Goal: Information Seeking & Learning: Find contact information

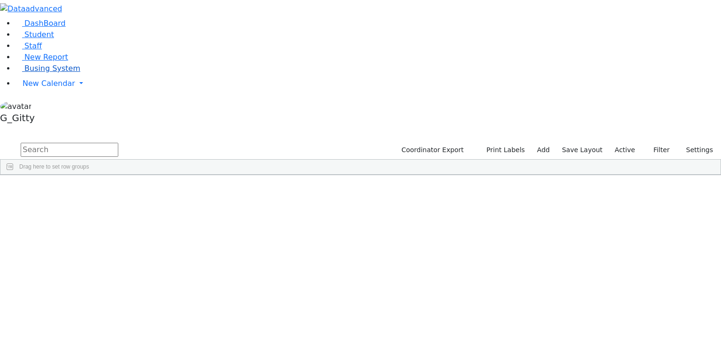
click at [43, 73] on span "Busing System" at bounding box center [52, 68] width 56 height 9
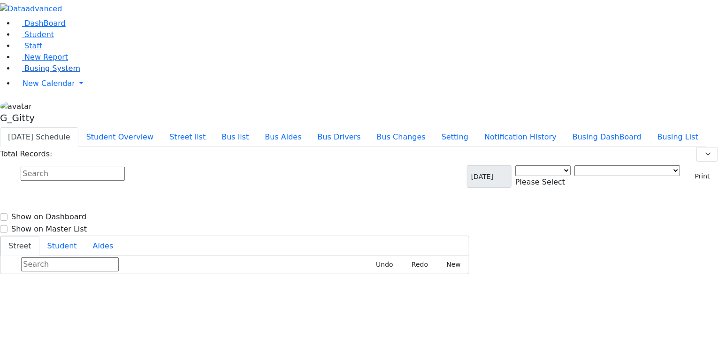
select select "3"
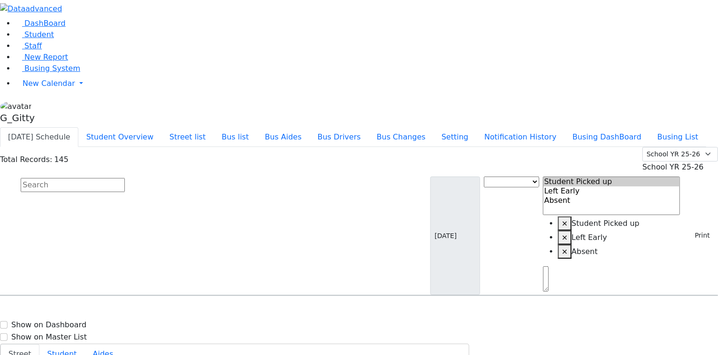
click at [669, 162] on span "School YR 25-26" at bounding box center [672, 166] width 61 height 9
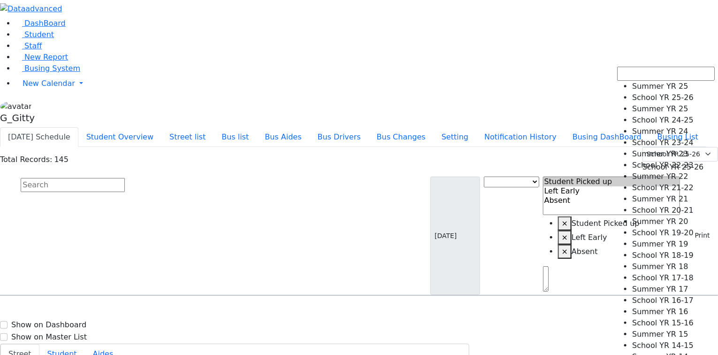
select select "210"
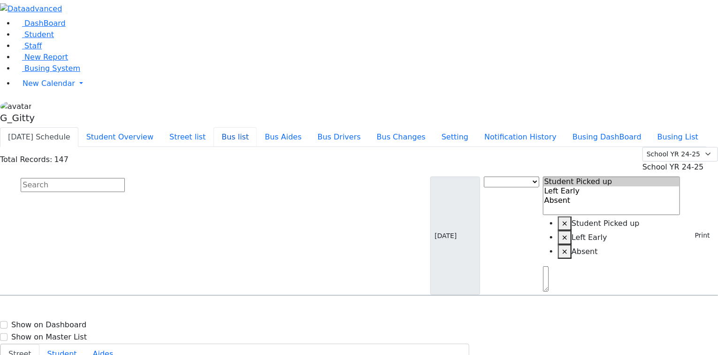
click at [257, 127] on button "Bus list" at bounding box center [234, 137] width 43 height 20
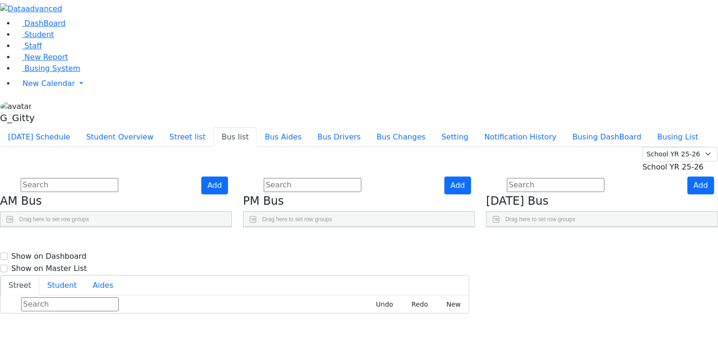
click at [685, 162] on span "School YR 25-26" at bounding box center [672, 166] width 61 height 9
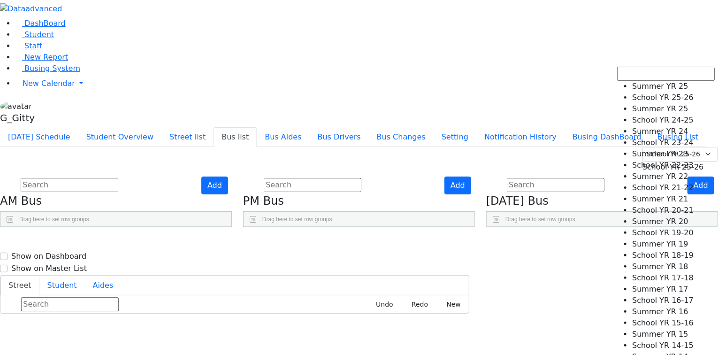
select select "210"
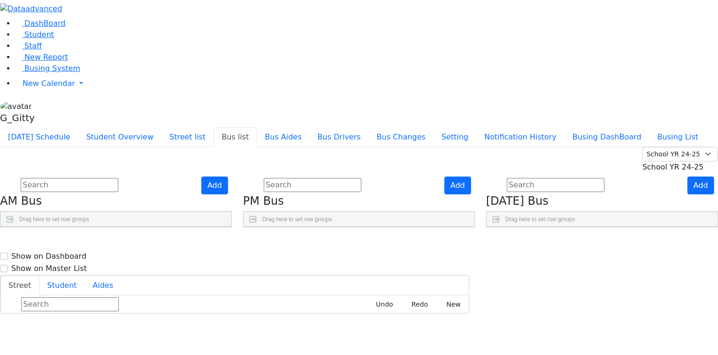
scroll to position [300, 0]
click at [426, 319] on use "Press SPACE to select this row." at bounding box center [426, 319] width 0 height 0
click at [426, 342] on use "Press SPACE to select this row." at bounding box center [426, 342] width 0 height 0
click at [55, 73] on span "Busing System" at bounding box center [52, 68] width 56 height 9
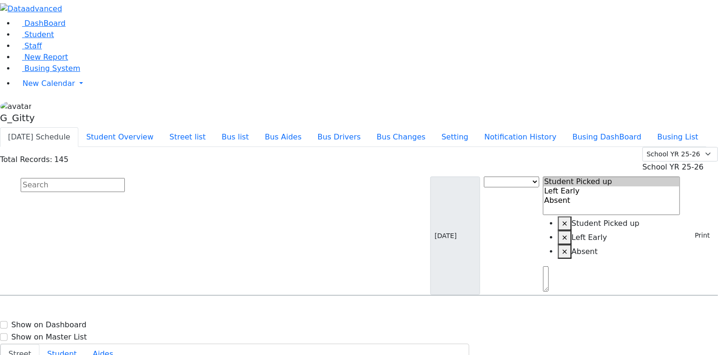
click at [125, 178] on input "text" at bounding box center [73, 185] width 104 height 14
type input "shulem"
select select
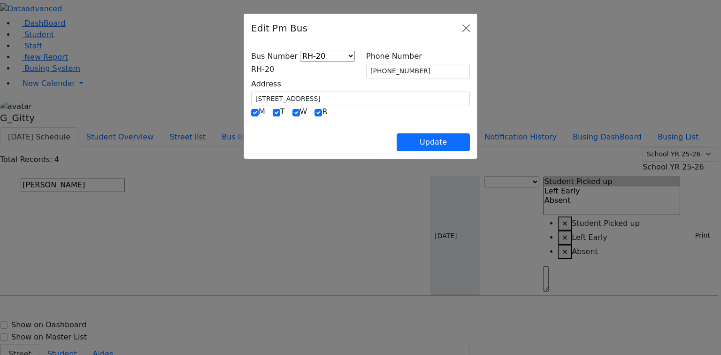
click at [251, 74] on span "RH-20" at bounding box center [262, 69] width 23 height 9
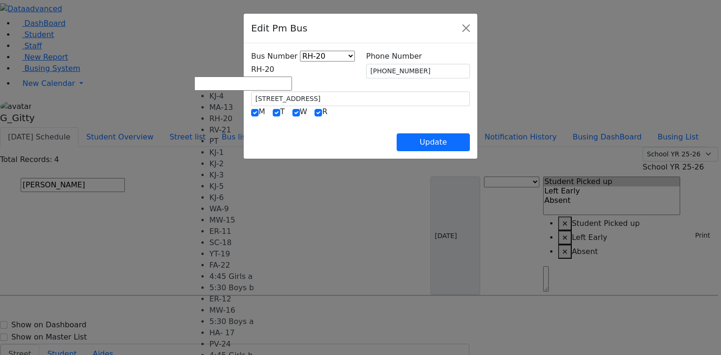
select select "372"
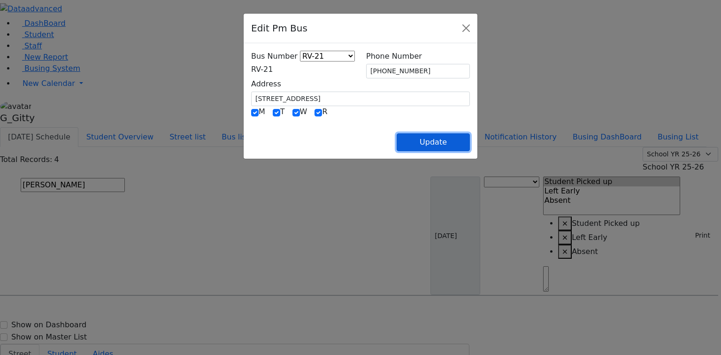
click at [470, 143] on button "Update" at bounding box center [432, 142] width 73 height 18
select select
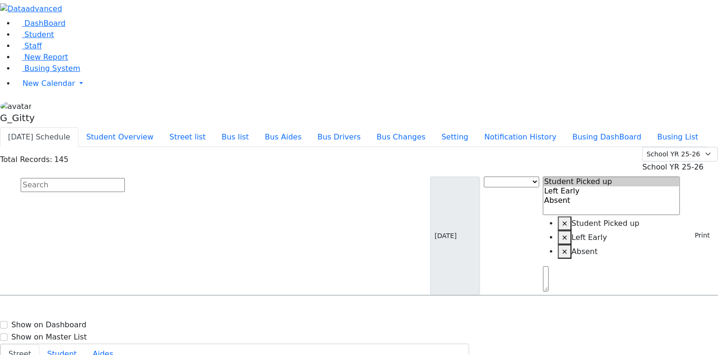
click at [125, 178] on input "text" at bounding box center [73, 185] width 104 height 14
type input "goldberger"
click at [75, 322] on h6 "2/5/2014 8457832827" at bounding box center [40, 326] width 69 height 9
select select
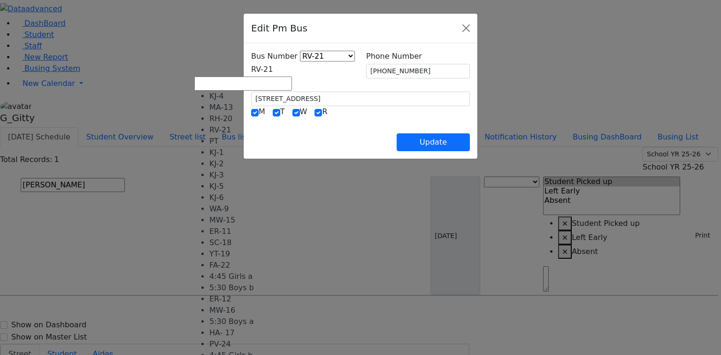
click at [259, 65] on span "RV-21" at bounding box center [262, 69] width 22 height 9
select select "371"
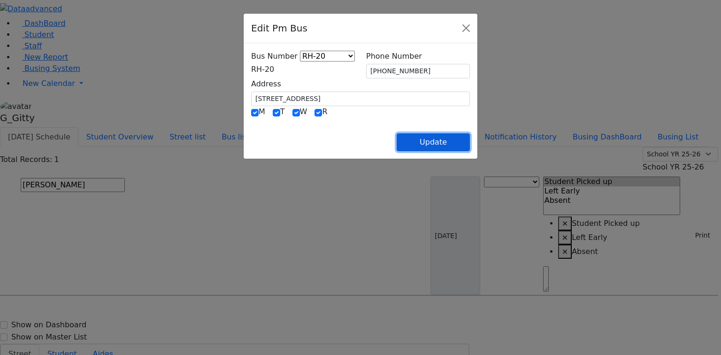
click at [470, 134] on button "Update" at bounding box center [432, 142] width 73 height 18
select select
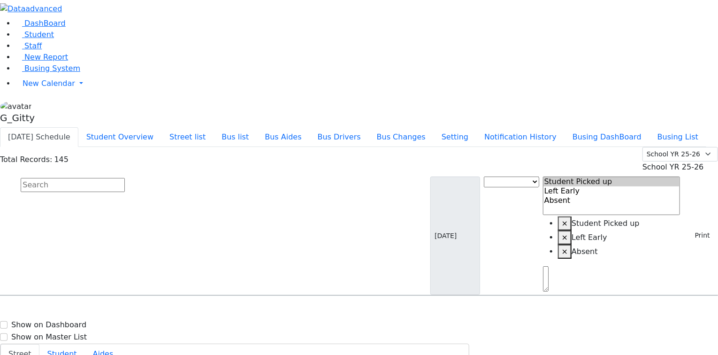
click at [125, 178] on input "text" at bounding box center [73, 185] width 104 height 14
click at [41, 39] on span "Student" at bounding box center [39, 34] width 30 height 9
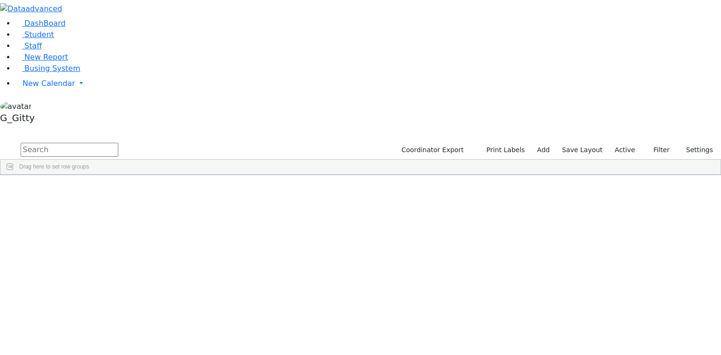
click at [118, 143] on input "text" at bounding box center [70, 150] width 98 height 14
type input "padwa"
click at [49, 39] on link "Student" at bounding box center [34, 34] width 39 height 9
click at [118, 143] on input "text" at bounding box center [70, 150] width 98 height 14
drag, startPoint x: 223, startPoint y: 35, endPoint x: 225, endPoint y: 41, distance: 5.9
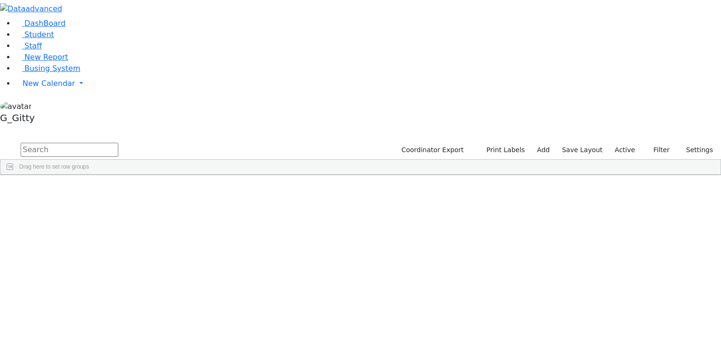
click at [118, 143] on input "text" at bounding box center [70, 150] width 98 height 14
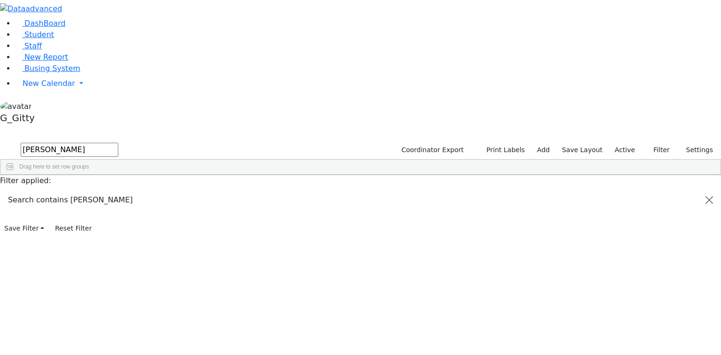
type input "[PERSON_NAME]"
click at [216, 295] on div "6505964 [PERSON_NAME] [DATE] [PERSON_NAME] ML Special Class - K12 Kiryas [PERSO…" at bounding box center [355, 283] width 710 height 187
click at [213, 305] on div "6505964 [PERSON_NAME] [DATE] [PERSON_NAME] ML Special Class - K12 Kiryas [PERSO…" at bounding box center [355, 283] width 710 height 187
click at [118, 143] on input "[PERSON_NAME]" at bounding box center [70, 150] width 98 height 14
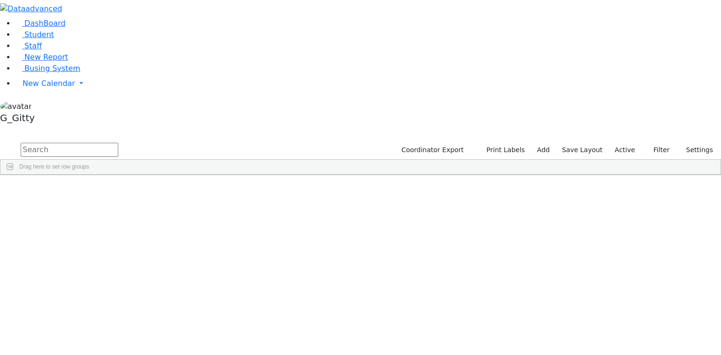
click at [118, 143] on input "text" at bounding box center [70, 150] width 98 height 14
click at [18, 141] on button "submit" at bounding box center [9, 150] width 18 height 18
click at [118, 143] on input "text" at bounding box center [70, 150] width 98 height 14
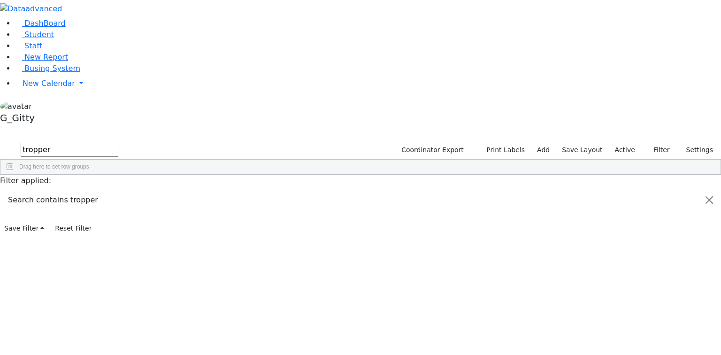
click at [118, 143] on input "tropper" at bounding box center [70, 150] width 98 height 14
type input "[PERSON_NAME]"
click at [118, 143] on input "[PERSON_NAME]" at bounding box center [70, 150] width 98 height 14
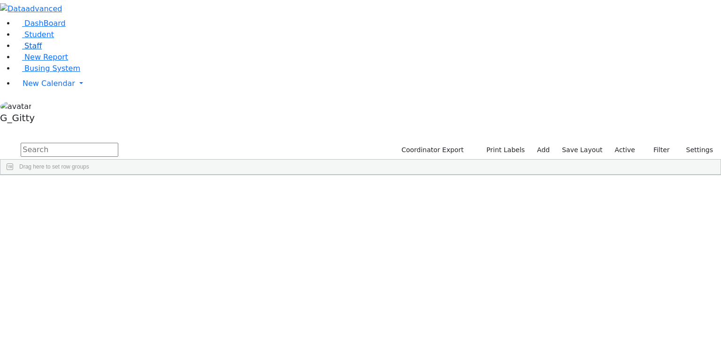
click at [38, 50] on link "Staff" at bounding box center [28, 45] width 27 height 9
click at [118, 143] on input "text" at bounding box center [70, 150] width 98 height 14
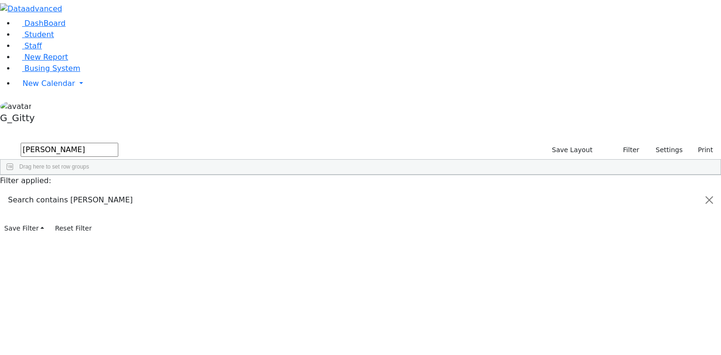
click at [86, 203] on div "[PERSON_NAME]" at bounding box center [65, 209] width 42 height 13
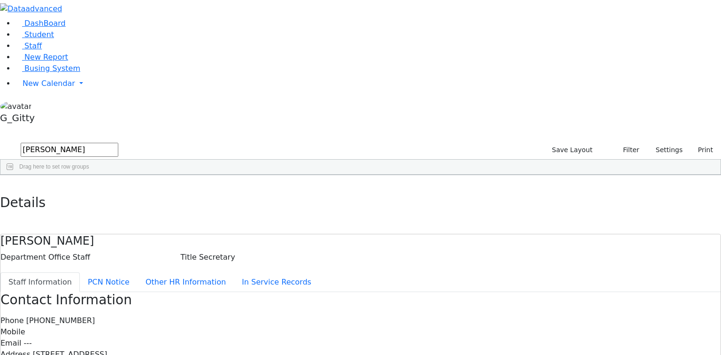
drag, startPoint x: 358, startPoint y: 193, endPoint x: 318, endPoint y: 193, distance: 40.8
drag, startPoint x: 345, startPoint y: 185, endPoint x: 332, endPoint y: 183, distance: 13.3
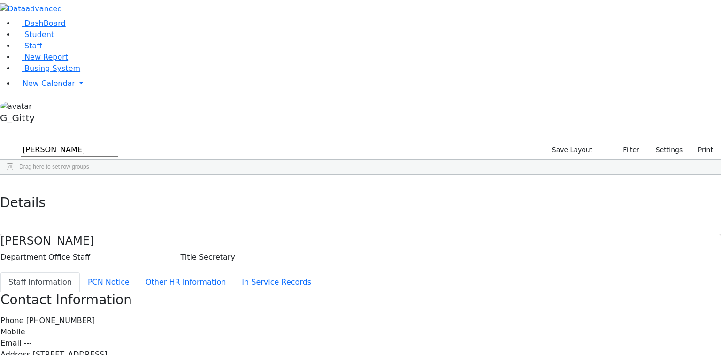
click at [332, 315] on div "Phone (845) 782-5230 Mobile Email --- Address 65 Seven Springs Rd. City Monroe …" at bounding box center [360, 354] width 720 height 79
drag, startPoint x: 357, startPoint y: 172, endPoint x: 325, endPoint y: 170, distance: 31.5
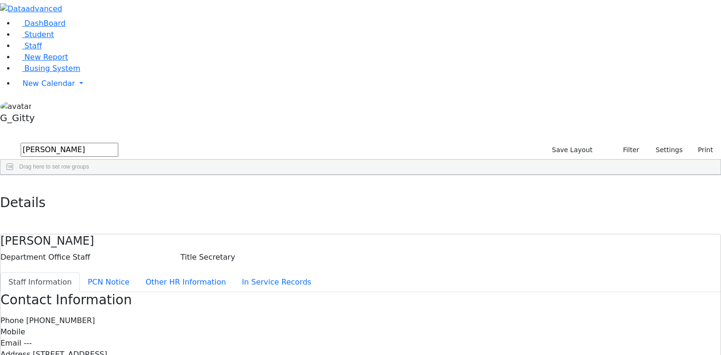
drag, startPoint x: 396, startPoint y: 155, endPoint x: 312, endPoint y: 158, distance: 84.0
click at [312, 349] on div "Address 65 Seven Springs Rd." at bounding box center [360, 354] width 720 height 11
click at [30, 349] on label "Address" at bounding box center [15, 354] width 30 height 11
drag, startPoint x: 347, startPoint y: 117, endPoint x: 317, endPoint y: 114, distance: 30.6
click at [317, 292] on div "Contact Information Phone (845) 782-5230 Mobile Email --- Address 65 Seven Spri…" at bounding box center [360, 343] width 720 height 102
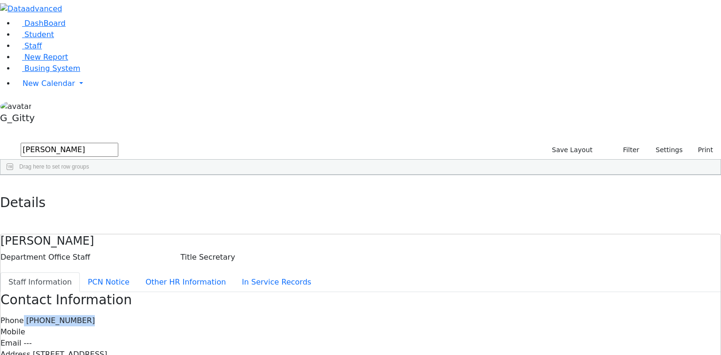
click at [317, 292] on div "Contact Information Phone (845) 782-5230 Mobile Email --- Address 65 Seven Spri…" at bounding box center [360, 343] width 720 height 102
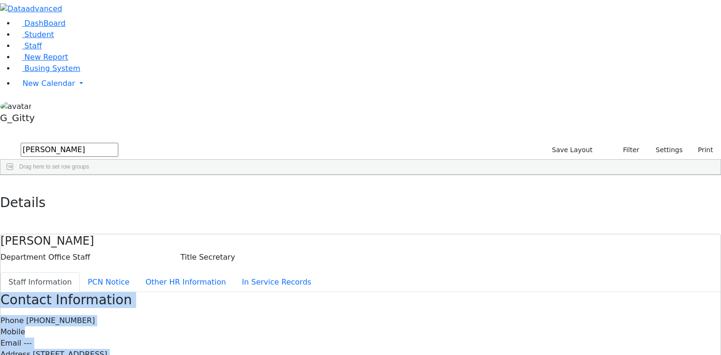
drag, startPoint x: 270, startPoint y: 118, endPoint x: 371, endPoint y: 199, distance: 129.1
click at [372, 292] on div "Contact Information Phone (845) 782-5230 Mobile Email --- Address 65 Seven Spri…" at bounding box center [360, 343] width 720 height 102
drag, startPoint x: 159, startPoint y: 12, endPoint x: 400, endPoint y: 326, distance: 396.2
click at [399, 327] on div "Details Ellenbogen Gitty Department Office Staff Title Secretary Staff Informat…" at bounding box center [360, 347] width 721 height 344
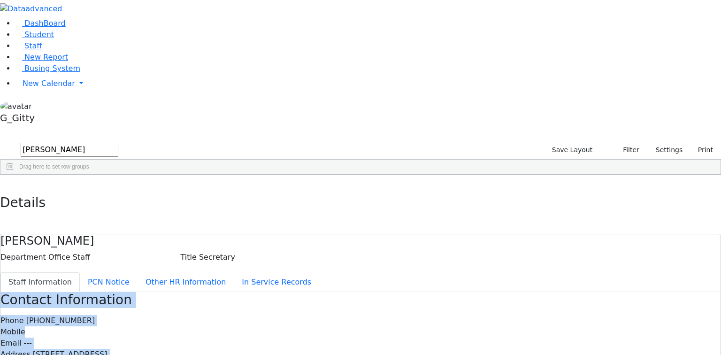
drag, startPoint x: 239, startPoint y: 48, endPoint x: 162, endPoint y: 51, distance: 77.0
click at [162, 234] on div "Ellenbogen Gitty Department Office Staff Title Secretary" at bounding box center [360, 248] width 720 height 29
click at [189, 234] on h4 "Ellenbogen Gitty" at bounding box center [360, 241] width 720 height 14
drag, startPoint x: 168, startPoint y: 35, endPoint x: 412, endPoint y: 332, distance: 384.7
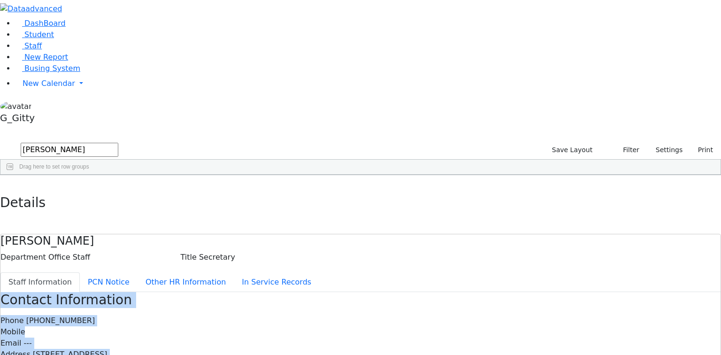
click at [412, 332] on div "Details Ellenbogen Gitty Department Office Staff Title Secretary Staff Informat…" at bounding box center [360, 347] width 721 height 344
click at [329, 292] on div "Contact Information Phone (845) 782-5230 Mobile Email --- Address 65 Seven Spri…" at bounding box center [360, 343] width 720 height 102
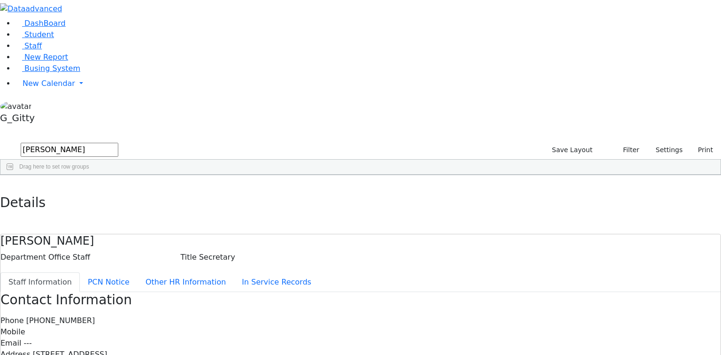
click at [132, 127] on div "Staffs 8 A 24 K 24 W 24 A 24 K 24 W 24 876 A" at bounding box center [360, 134] width 721 height 14
click at [9, 182] on icon "button" at bounding box center [6, 185] width 5 height 6
click at [118, 143] on input "gitty" at bounding box center [70, 150] width 98 height 14
type input "tepfer"
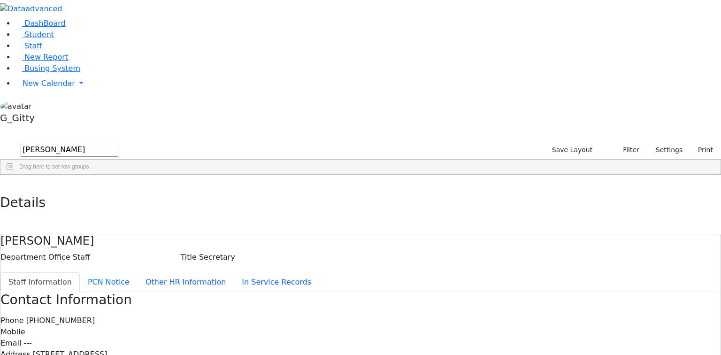
click at [44, 190] on div "1986" at bounding box center [22, 196] width 44 height 13
click at [86, 190] on div "Tepfer" at bounding box center [65, 196] width 42 height 13
click at [21, 337] on label "Email" at bounding box center [10, 342] width 21 height 11
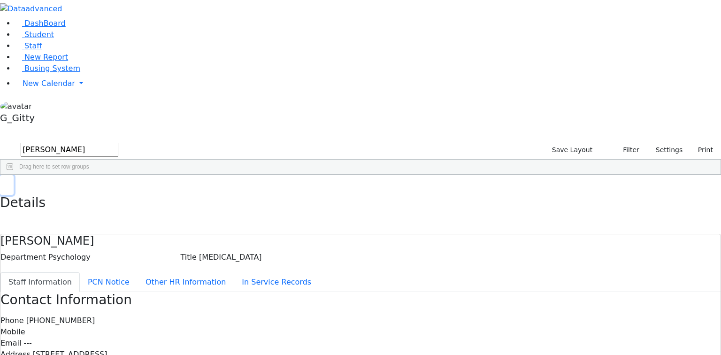
click at [14, 175] on button "button" at bounding box center [7, 185] width 14 height 20
click at [118, 143] on input "tepfer" at bounding box center [70, 150] width 98 height 14
